Goal: Information Seeking & Learning: Find specific page/section

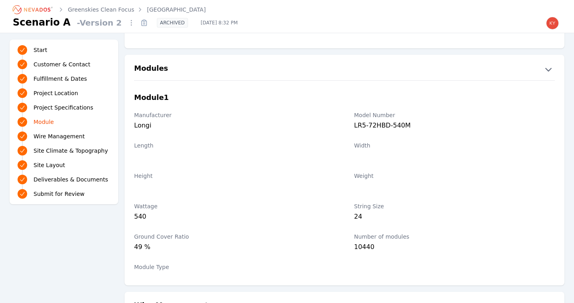
scroll to position [862, 0]
click at [111, 11] on link "Greenskies Clean Focus" at bounding box center [101, 10] width 66 height 8
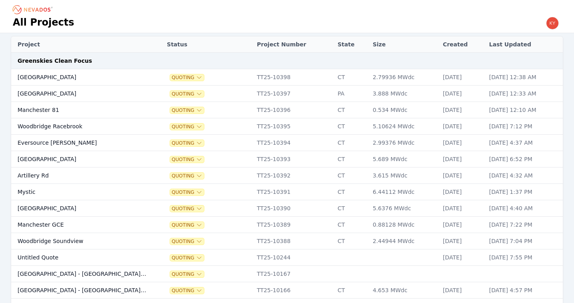
scroll to position [27, 0]
click at [89, 211] on td "[GEOGRAPHIC_DATA]" at bounding box center [81, 208] width 141 height 16
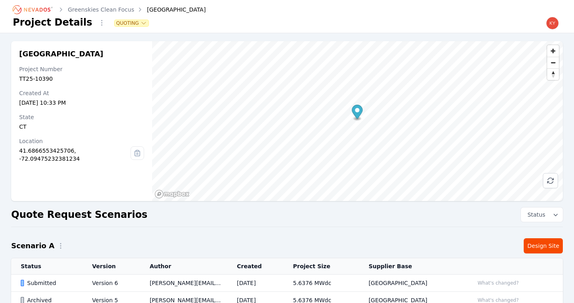
scroll to position [119, 0]
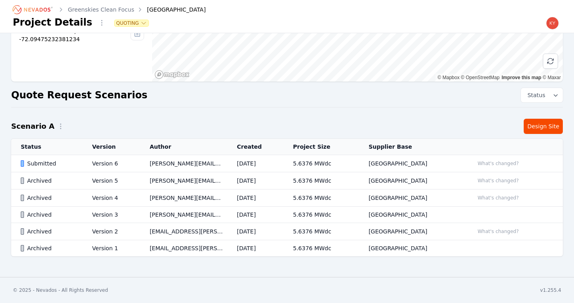
click at [141, 167] on td "[PERSON_NAME][EMAIL_ADDRESS][PERSON_NAME][DOMAIN_NAME]" at bounding box center [183, 163] width 87 height 17
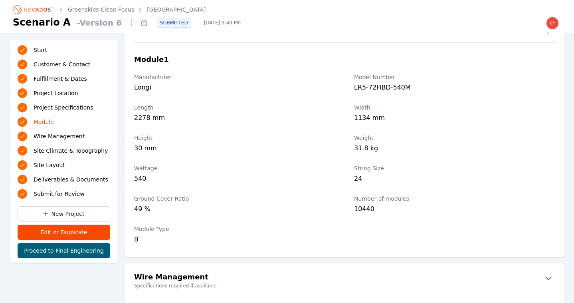
scroll to position [894, 0]
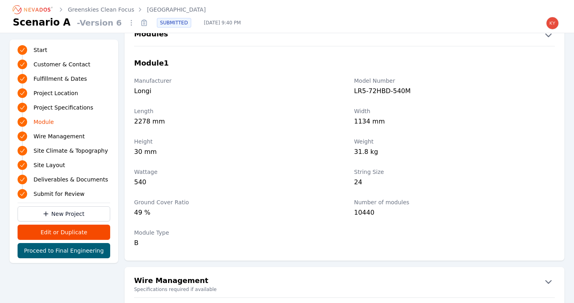
click at [107, 10] on link "Greenskies Clean Focus" at bounding box center [101, 10] width 66 height 8
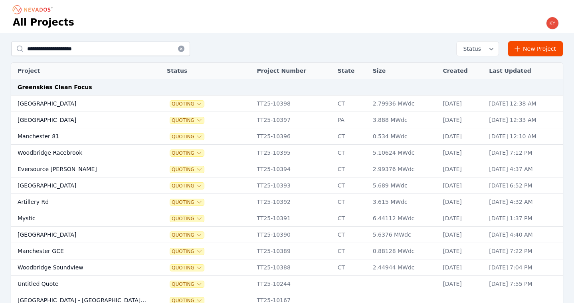
click at [71, 165] on td "Eversource [PERSON_NAME]" at bounding box center [81, 169] width 141 height 16
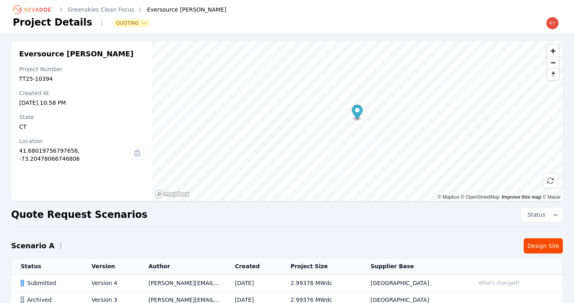
click at [89, 282] on td "Version 4" at bounding box center [110, 282] width 57 height 17
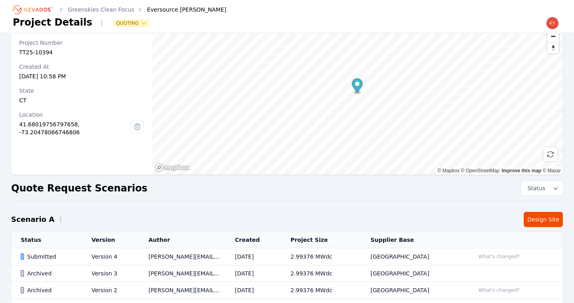
scroll to position [30, 0]
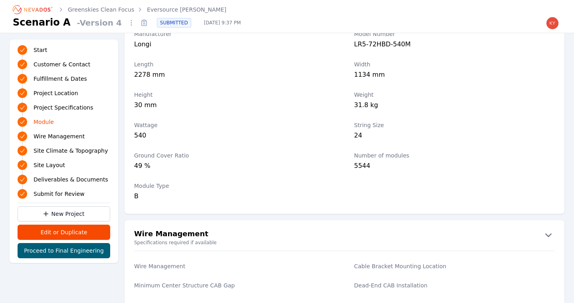
scroll to position [939, 0]
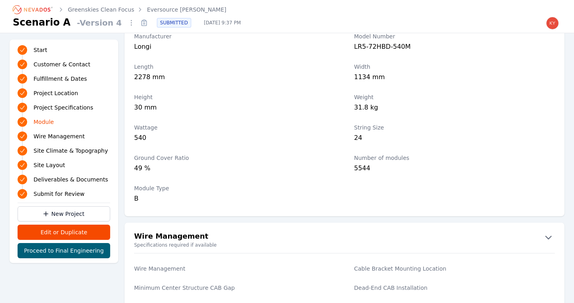
click at [104, 8] on link "Greenskies Clean Focus" at bounding box center [101, 10] width 66 height 8
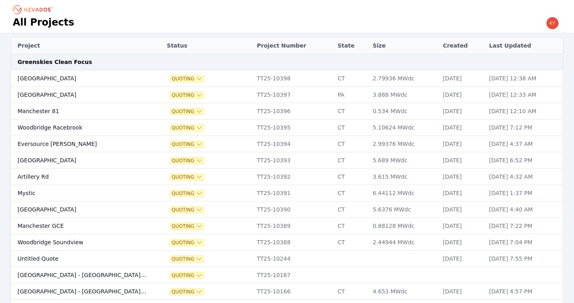
scroll to position [35, 0]
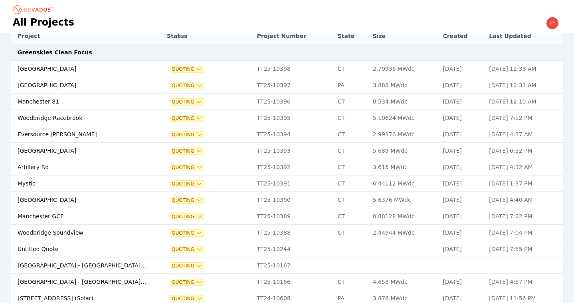
click at [78, 199] on td "[GEOGRAPHIC_DATA]" at bounding box center [81, 200] width 141 height 16
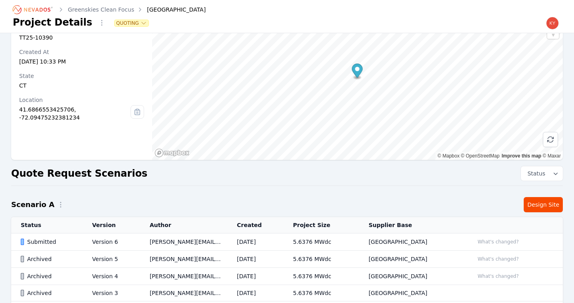
scroll to position [61, 0]
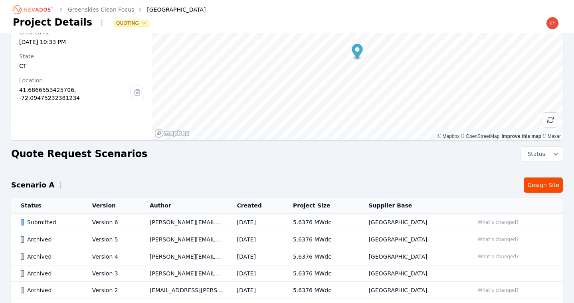
click at [138, 219] on td "Version 6" at bounding box center [112, 222] width 58 height 17
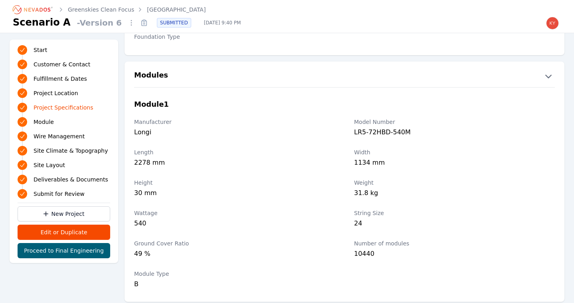
scroll to position [855, 0]
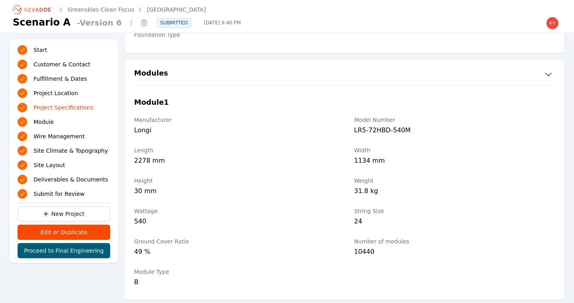
click at [103, 10] on link "Greenskies Clean Focus" at bounding box center [101, 10] width 66 height 8
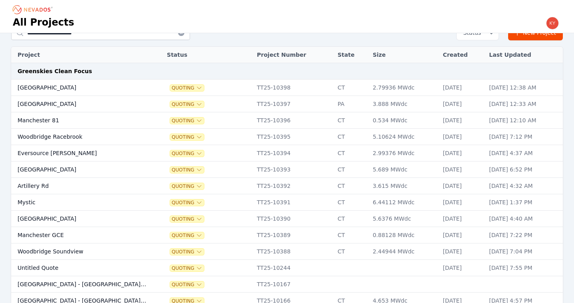
scroll to position [31, 0]
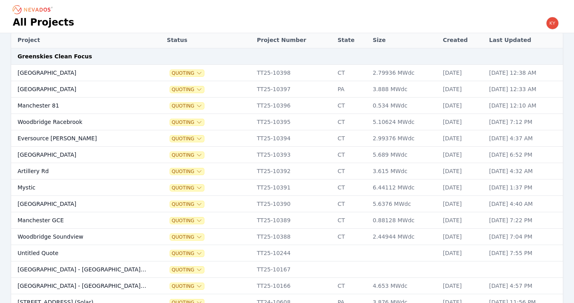
click at [65, 187] on td "Mystic" at bounding box center [81, 187] width 141 height 16
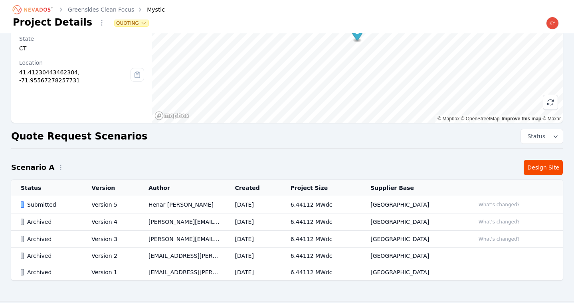
scroll to position [102, 0]
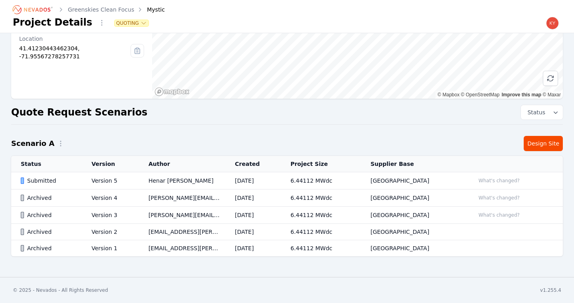
click at [119, 185] on td "Version 5" at bounding box center [110, 180] width 57 height 17
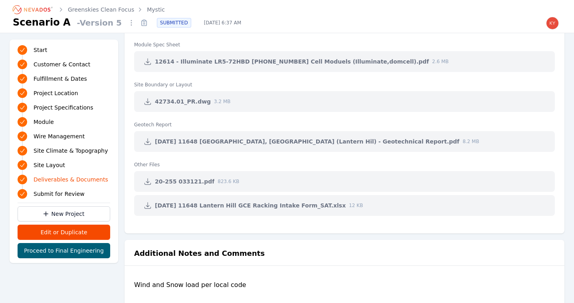
scroll to position [1714, 0]
click at [105, 8] on link "Greenskies Clean Focus" at bounding box center [101, 10] width 66 height 8
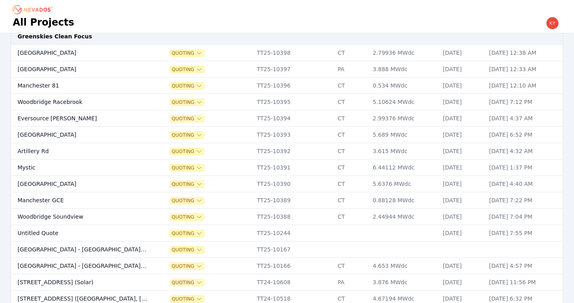
scroll to position [55, 0]
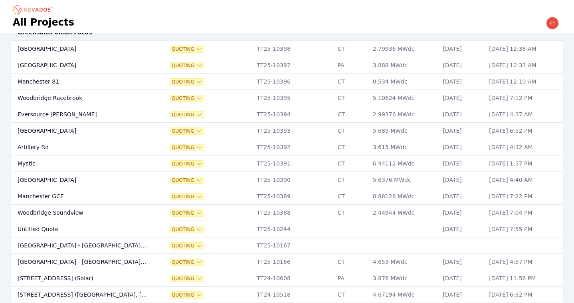
click at [64, 160] on td "Mystic" at bounding box center [81, 163] width 141 height 16
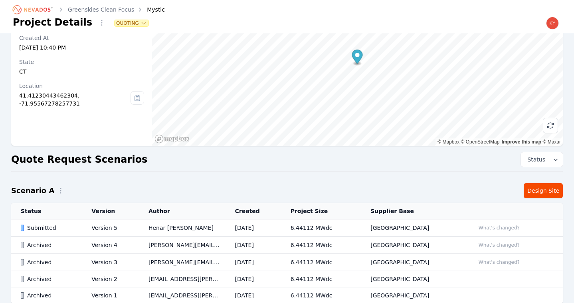
scroll to position [102, 0]
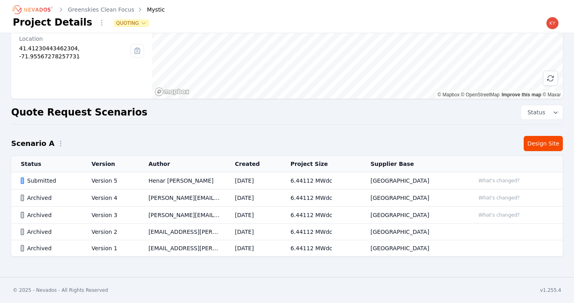
click at [115, 175] on td "Version 5" at bounding box center [110, 180] width 57 height 17
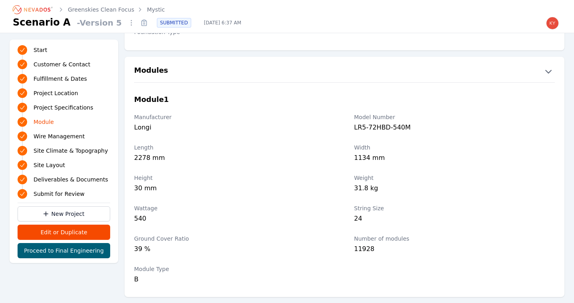
scroll to position [863, 0]
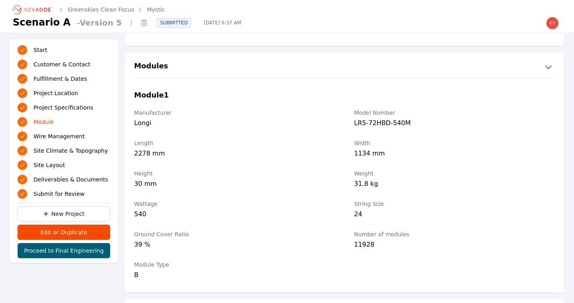
click at [114, 10] on link "Greenskies Clean Focus" at bounding box center [101, 10] width 66 height 8
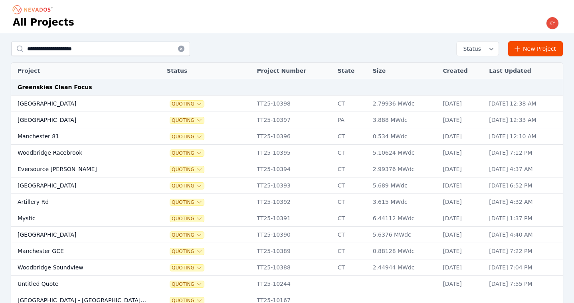
click at [54, 203] on td "Artillery Rd" at bounding box center [81, 202] width 141 height 16
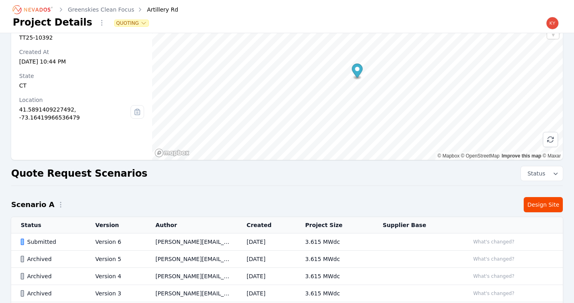
scroll to position [49, 0]
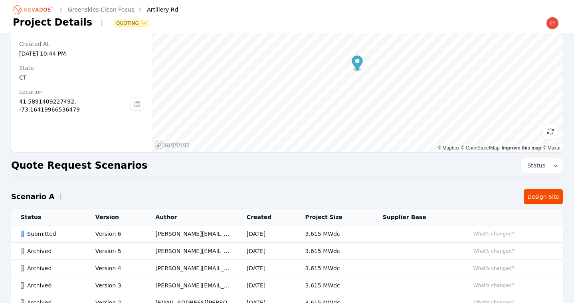
click at [169, 232] on td "[PERSON_NAME][EMAIL_ADDRESS][PERSON_NAME][DOMAIN_NAME]" at bounding box center [191, 233] width 91 height 17
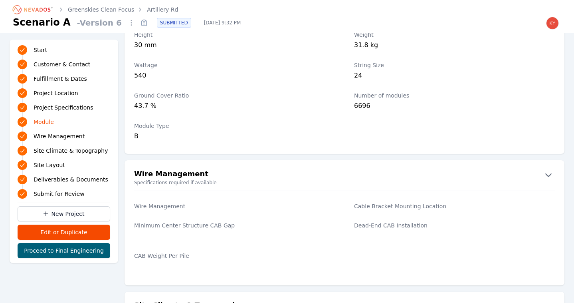
scroll to position [976, 0]
